Goal: Task Accomplishment & Management: Manage account settings

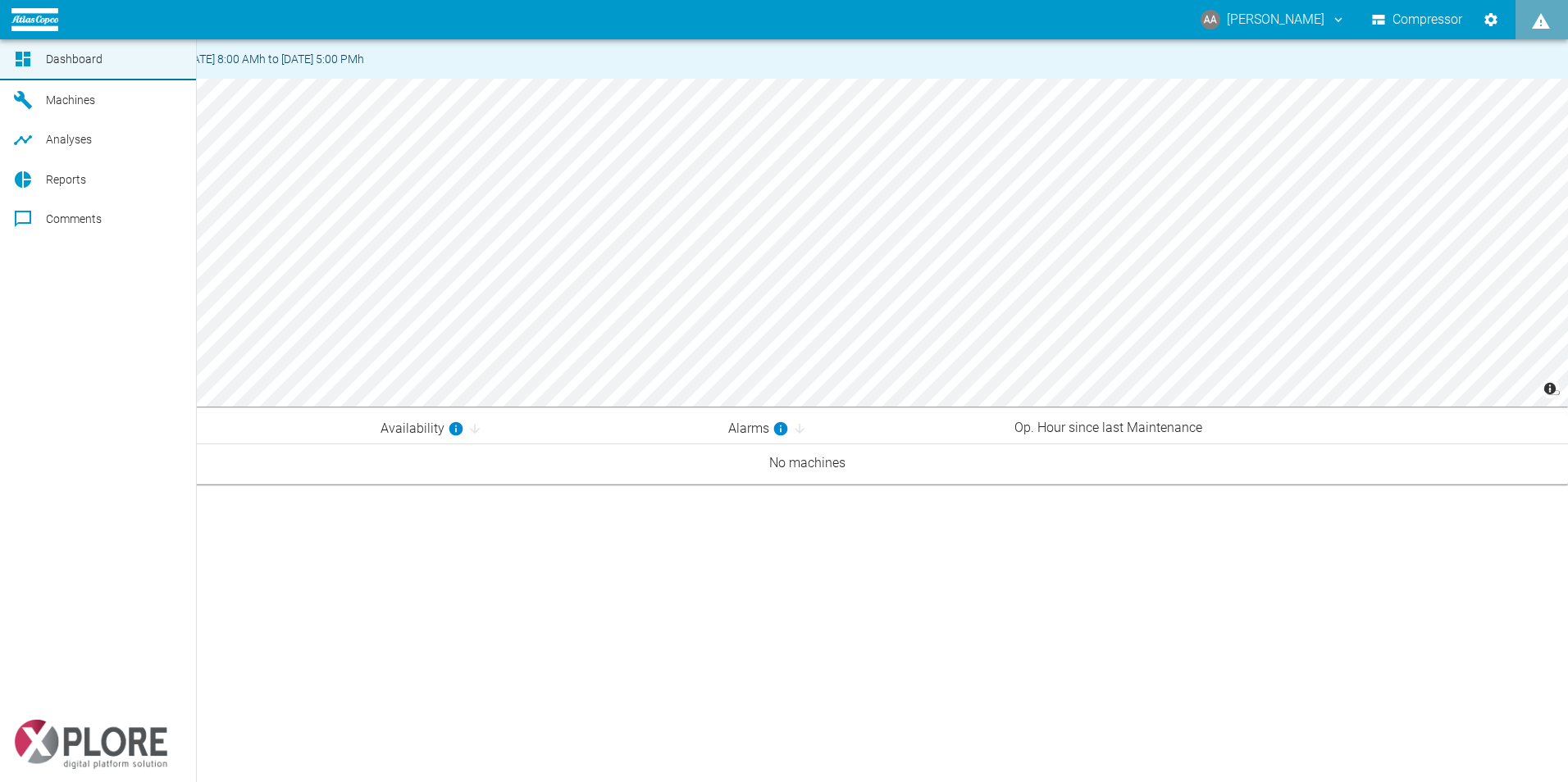
click at [78, 112] on link "Machines" at bounding box center [98, 100] width 196 height 39
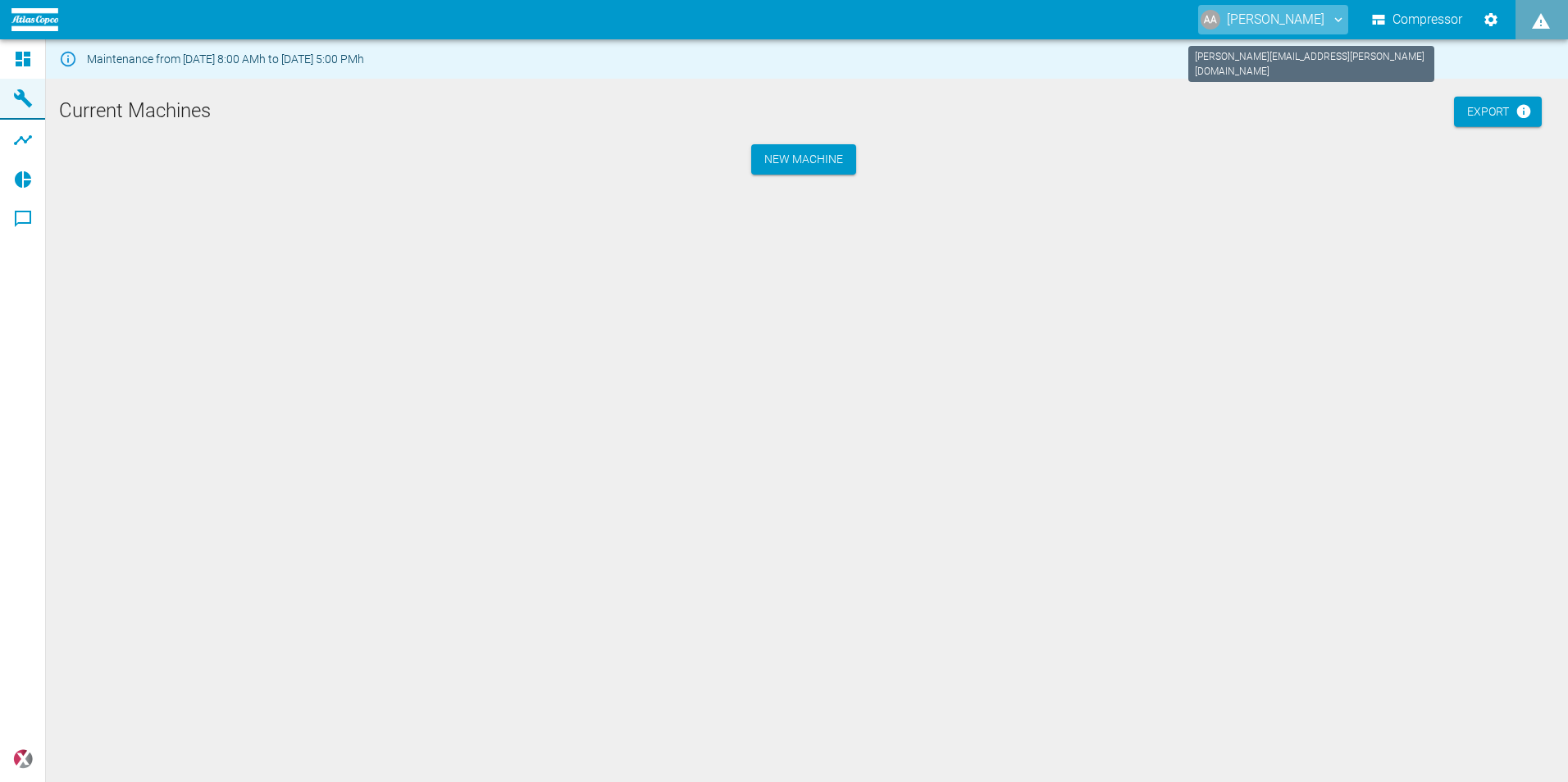
click at [1338, 16] on icon "anthony.andrews@atlascopco.com" at bounding box center [1339, 19] width 15 height 15
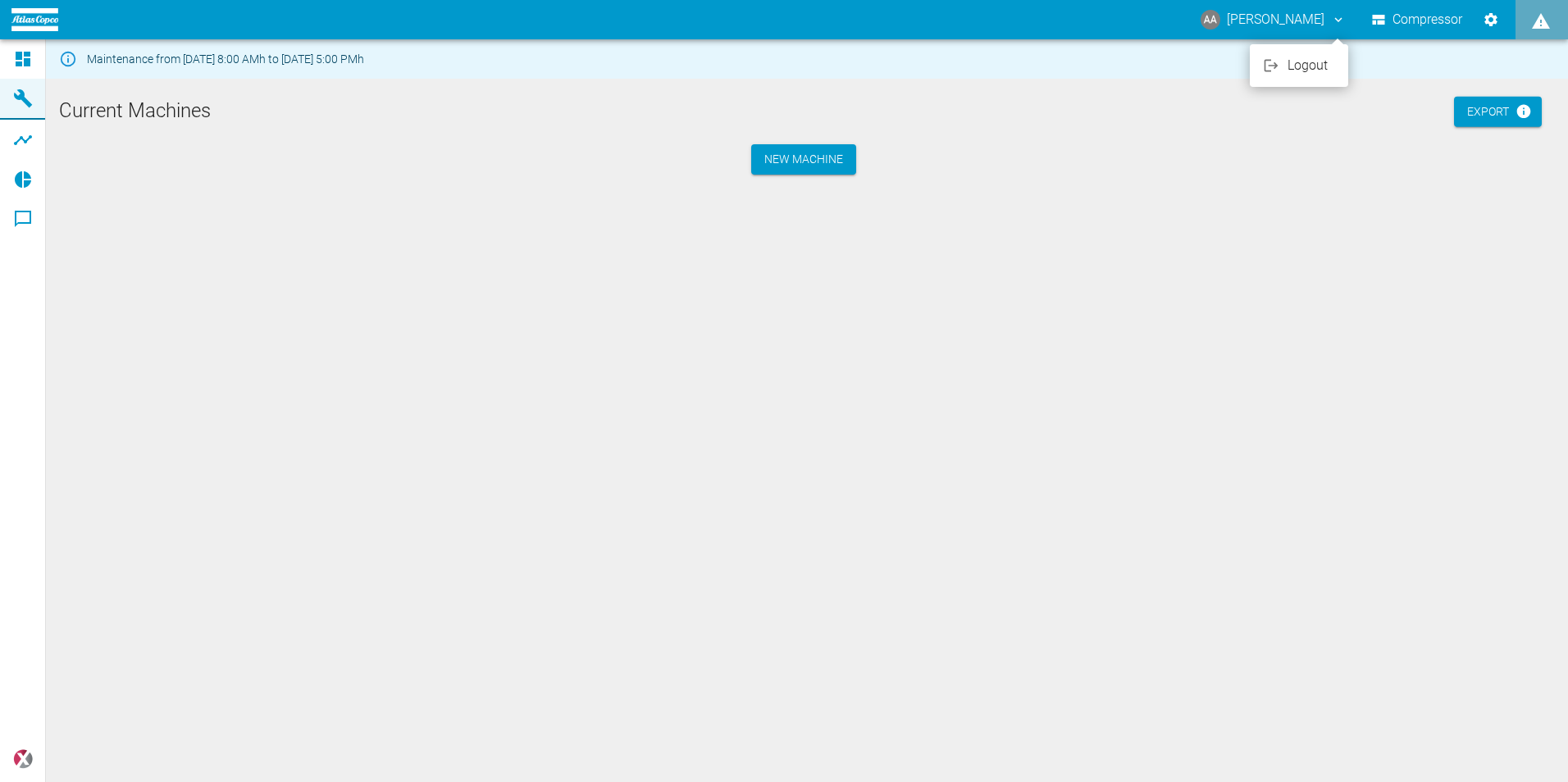
click at [1303, 67] on span "Logout" at bounding box center [1311, 65] width 48 height 19
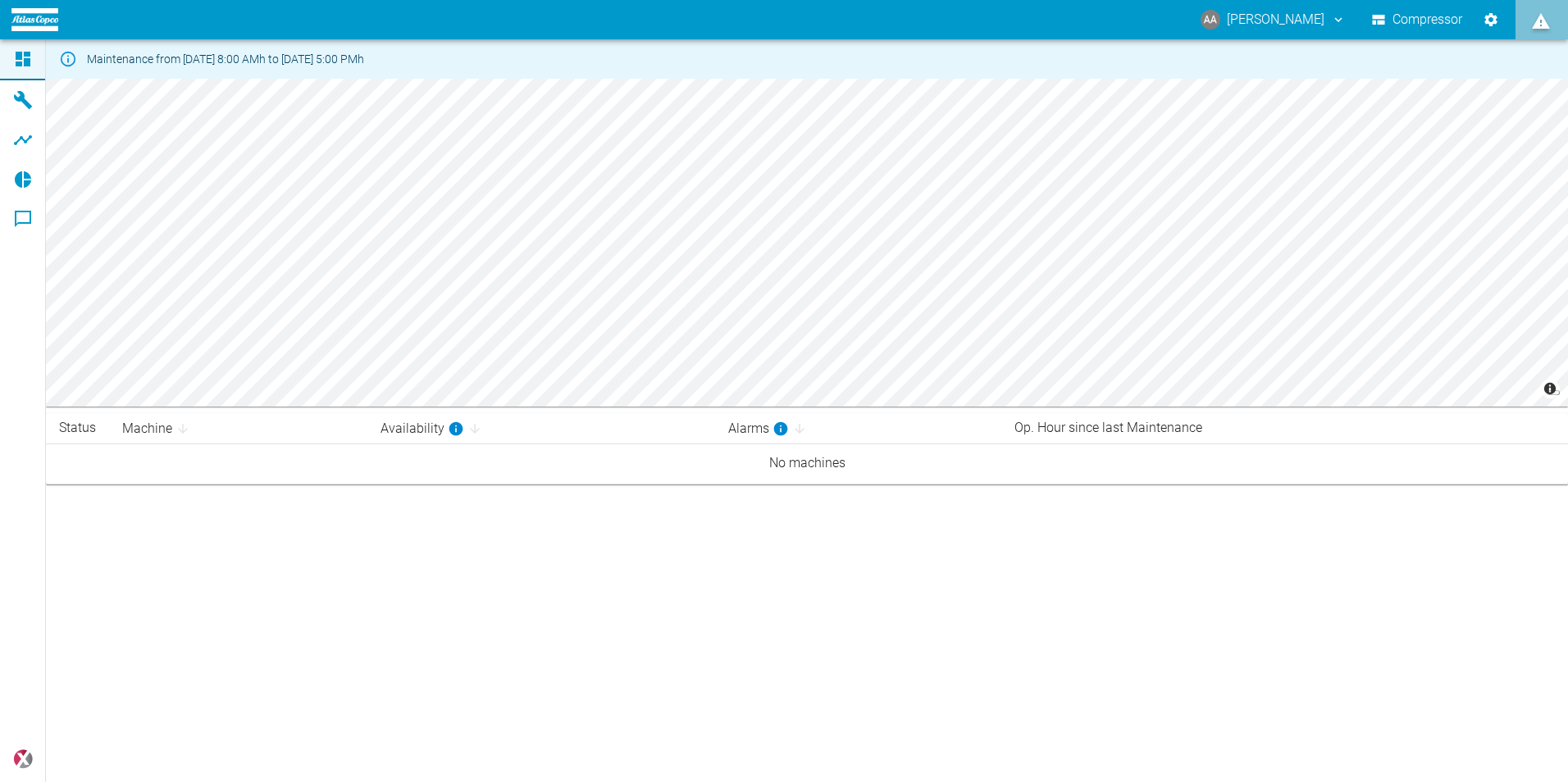
click at [1543, 19] on icon "displayAlerts" at bounding box center [1541, 20] width 18 height 16
